Goal: Share content: Share content

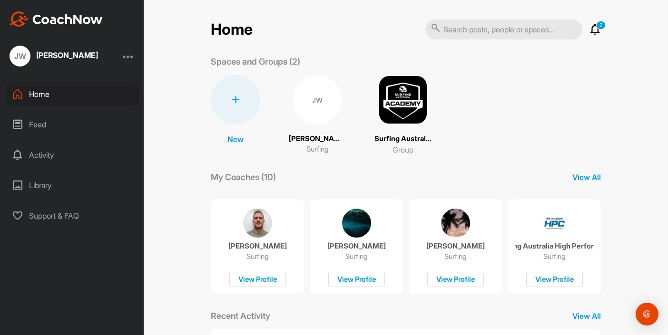
scroll to position [178, 0]
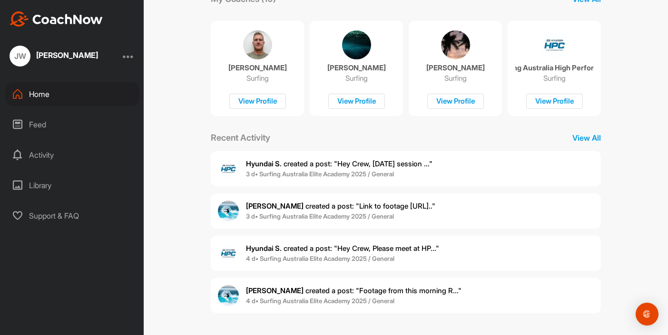
click at [428, 291] on span "[PERSON_NAME] created a post : "Footage from this morning R..."" at bounding box center [353, 290] width 215 height 9
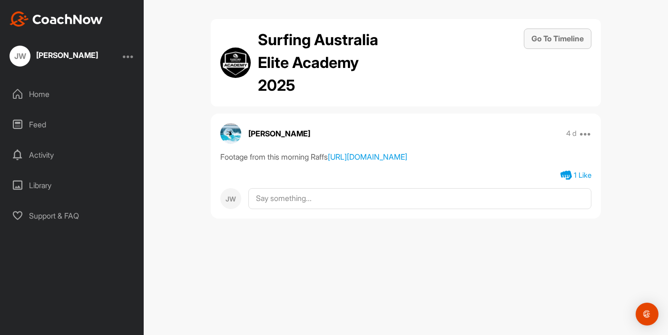
click at [555, 37] on button "Go To Timeline" at bounding box center [558, 39] width 68 height 20
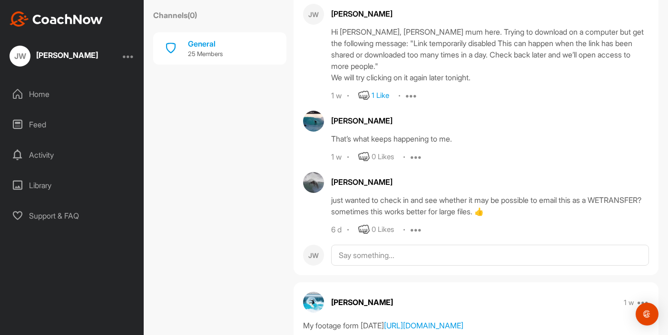
scroll to position [1330, 0]
